Goal: Task Accomplishment & Management: Manage account settings

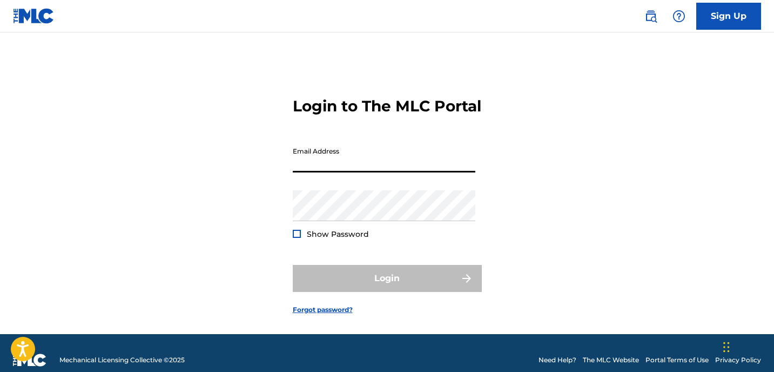
click at [303, 172] on input "Email Address" at bounding box center [384, 157] width 183 height 31
type input "c"
type input "[EMAIL_ADDRESS][DOMAIN_NAME]"
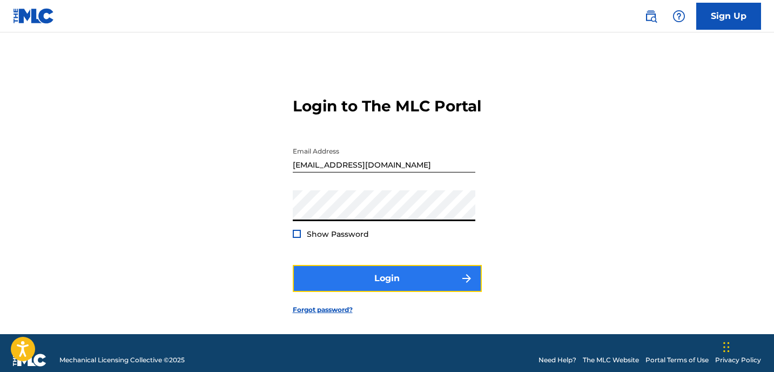
click at [380, 288] on button "Login" at bounding box center [387, 278] width 189 height 27
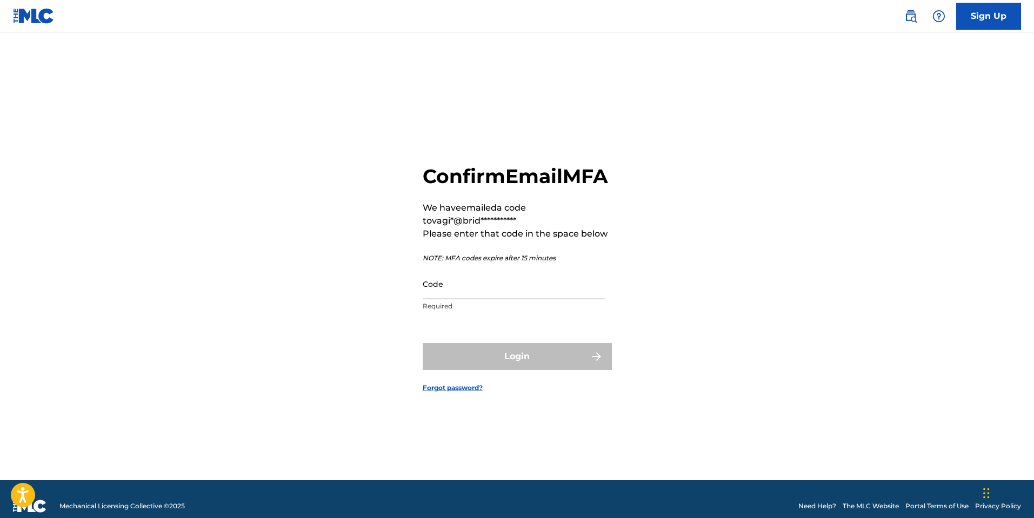
click at [491, 299] on input "Code" at bounding box center [514, 284] width 183 height 31
paste input "256963"
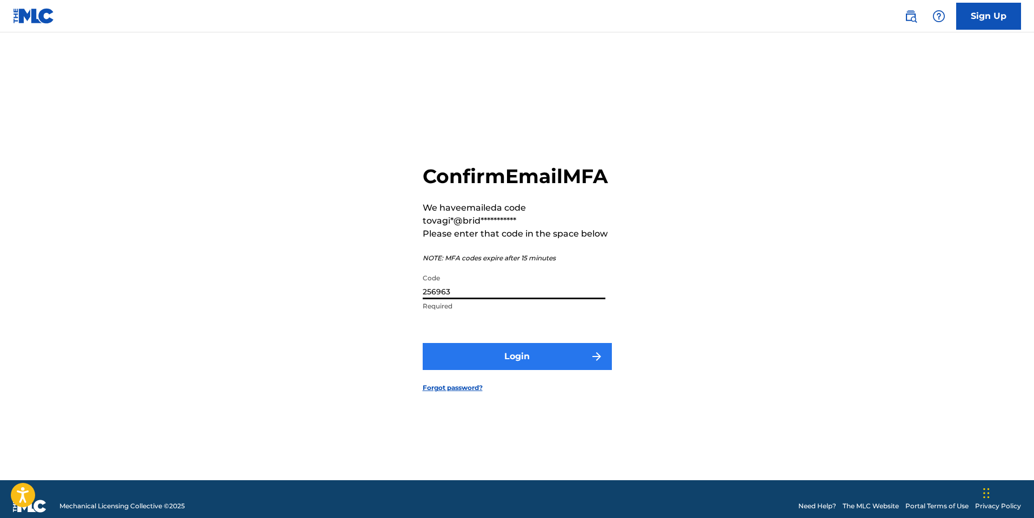
type input "256963"
click at [494, 370] on button "Login" at bounding box center [517, 356] width 189 height 27
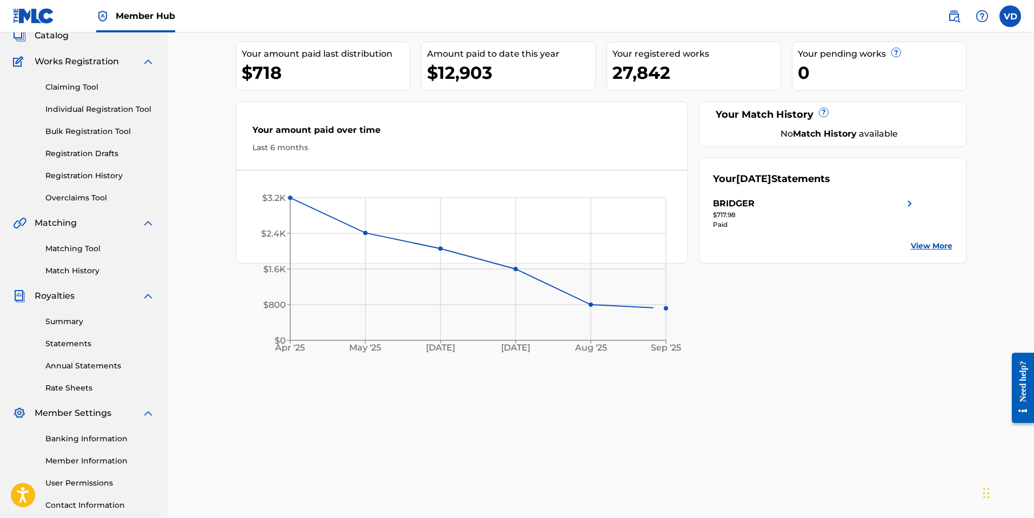
scroll to position [78, 0]
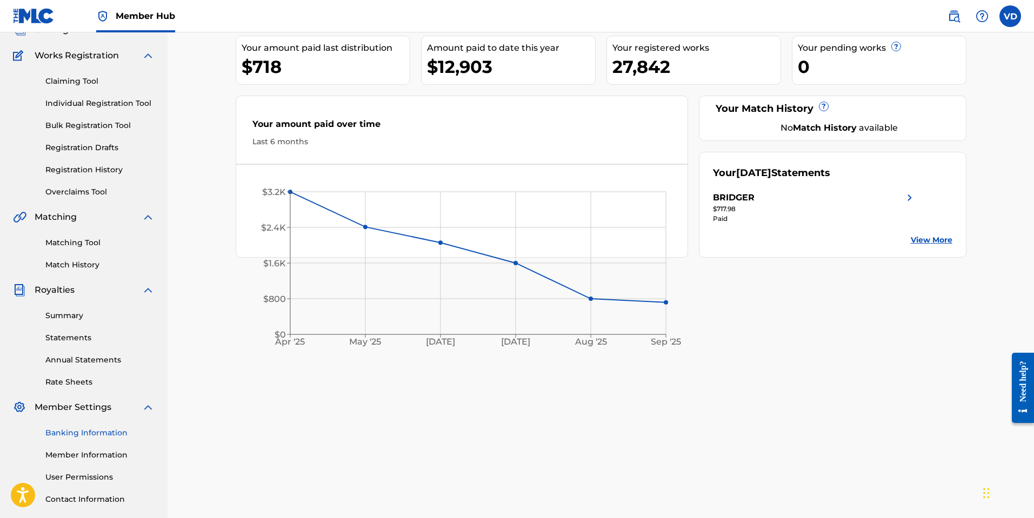
click at [89, 371] on link "Banking Information" at bounding box center [99, 432] width 109 height 11
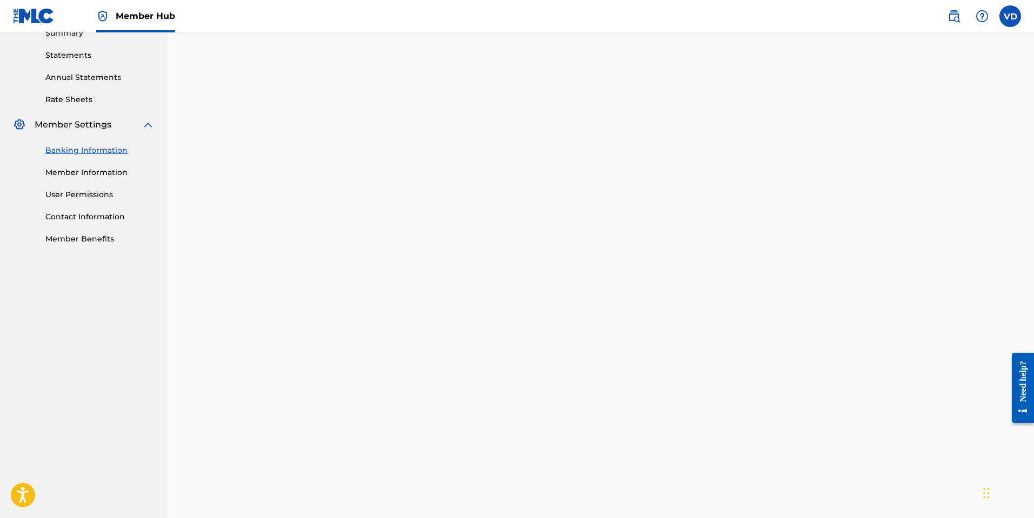
scroll to position [358, 0]
